Goal: Check status: Check status

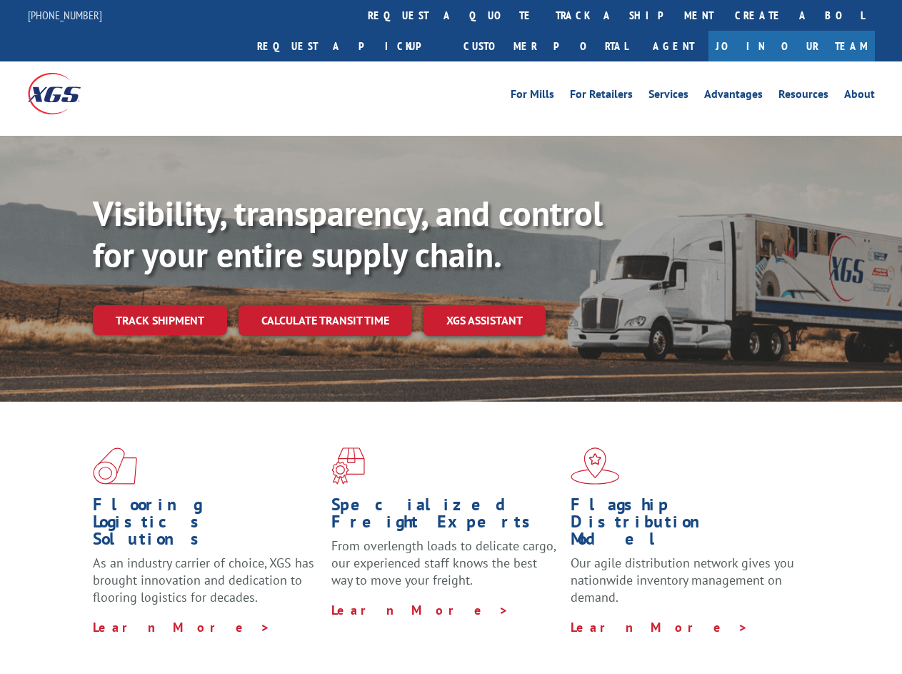
click at [451, 336] on div "Visibility, transparency, and control for your entire supply chain. Track shipm…" at bounding box center [497, 292] width 809 height 199
click at [545, 15] on link "track a shipment" at bounding box center [634, 15] width 179 height 31
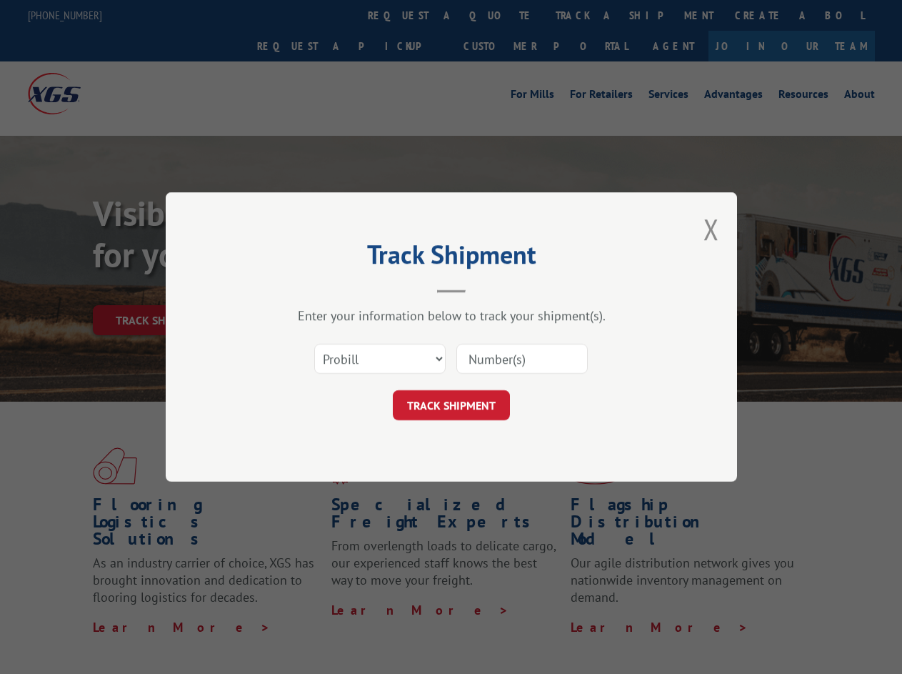
click at [499, 15] on div "Track Shipment Enter your information below to track your shipment(s). Select c…" at bounding box center [451, 337] width 902 height 674
click at [588, 15] on div "Track Shipment Enter your information below to track your shipment(s). Select c…" at bounding box center [451, 337] width 902 height 674
click at [159, 289] on div "Track Shipment Enter your information below to track your shipment(s). Select c…" at bounding box center [451, 337] width 902 height 674
click at [324, 289] on header "Track Shipment" at bounding box center [451, 268] width 429 height 49
click at [485, 289] on header "Track Shipment" at bounding box center [451, 268] width 429 height 49
